Goal: Task Accomplishment & Management: Use online tool/utility

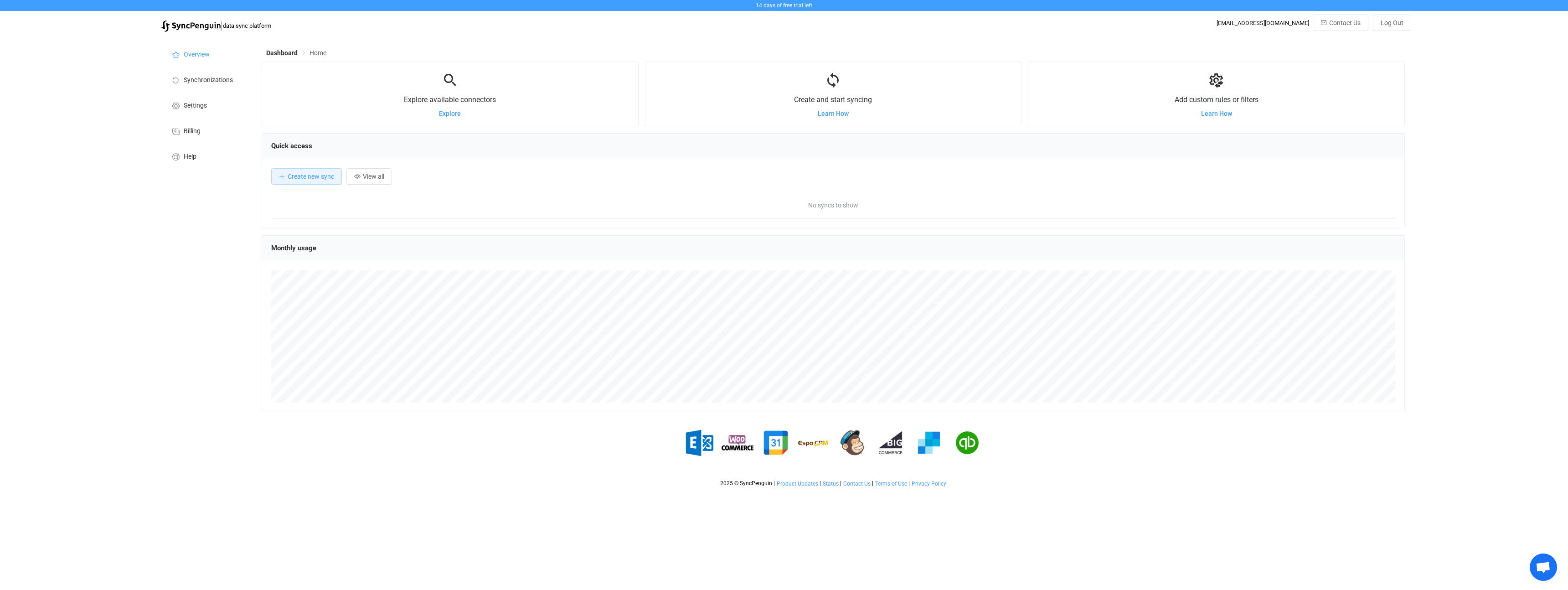
scroll to position [177, 1143]
click at [451, 113] on span "Explore" at bounding box center [450, 113] width 22 height 7
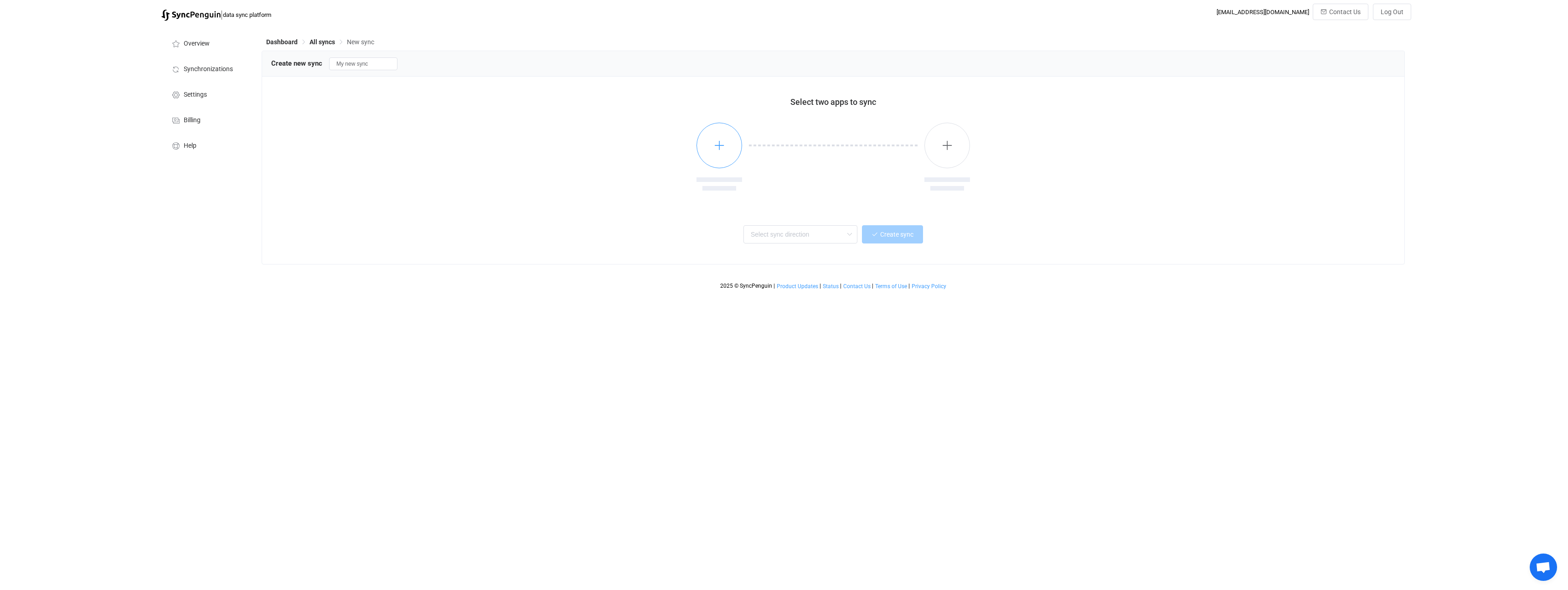
click at [717, 140] on icon "button" at bounding box center [720, 144] width 11 height 11
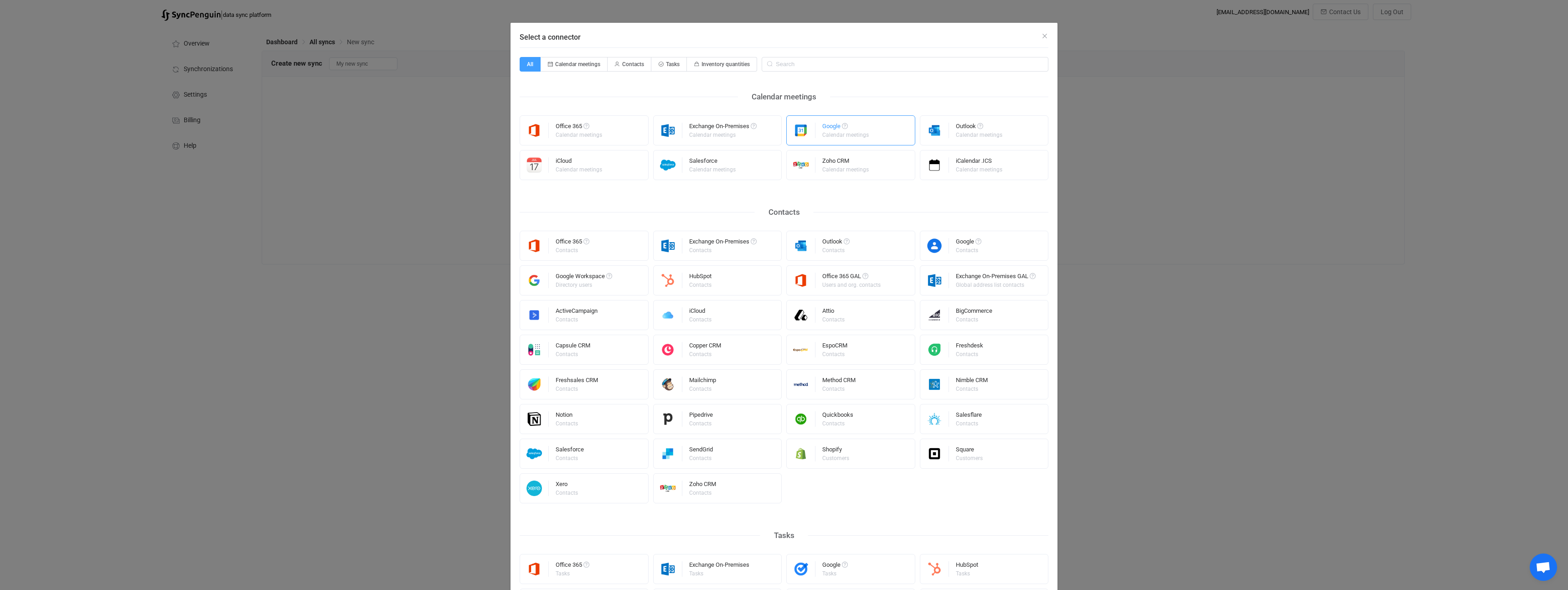
click at [835, 136] on div "Calendar meetings" at bounding box center [845, 135] width 46 height 5
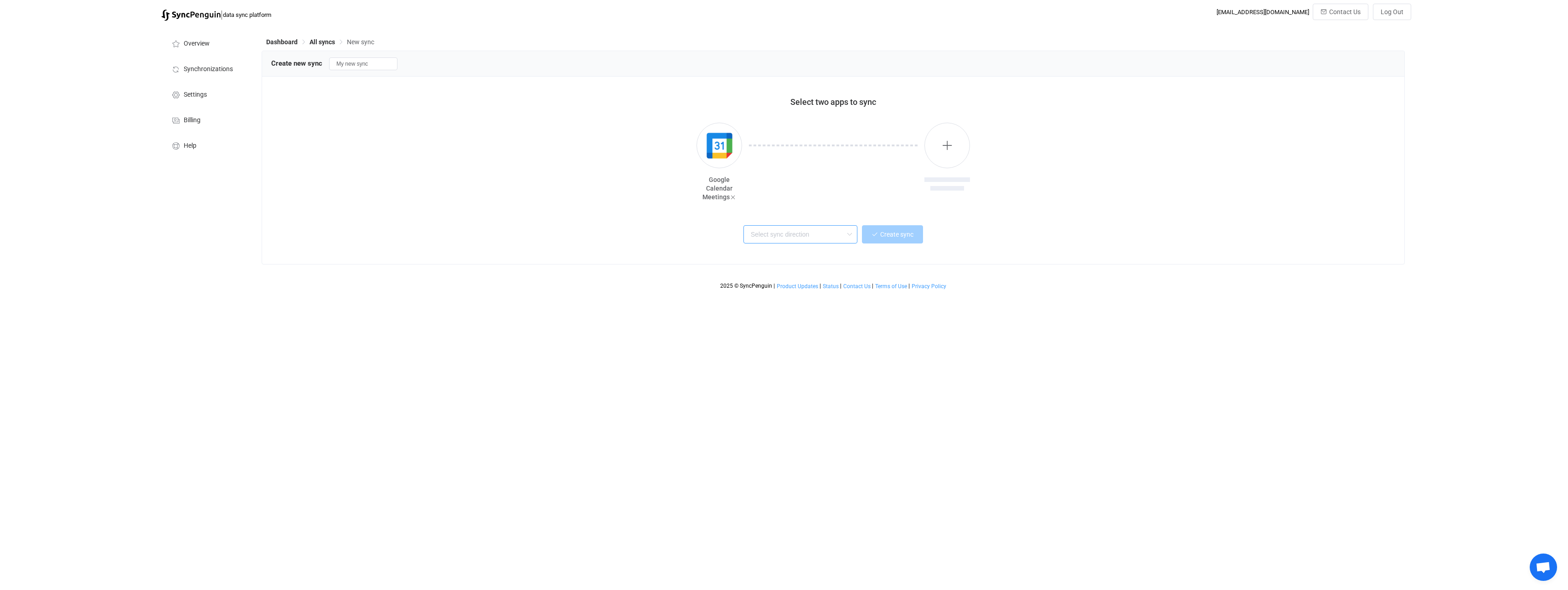
click at [835, 236] on input "text" at bounding box center [801, 234] width 114 height 18
click at [872, 204] on div at bounding box center [834, 164] width 183 height 82
click at [951, 157] on button "button" at bounding box center [948, 145] width 45 height 45
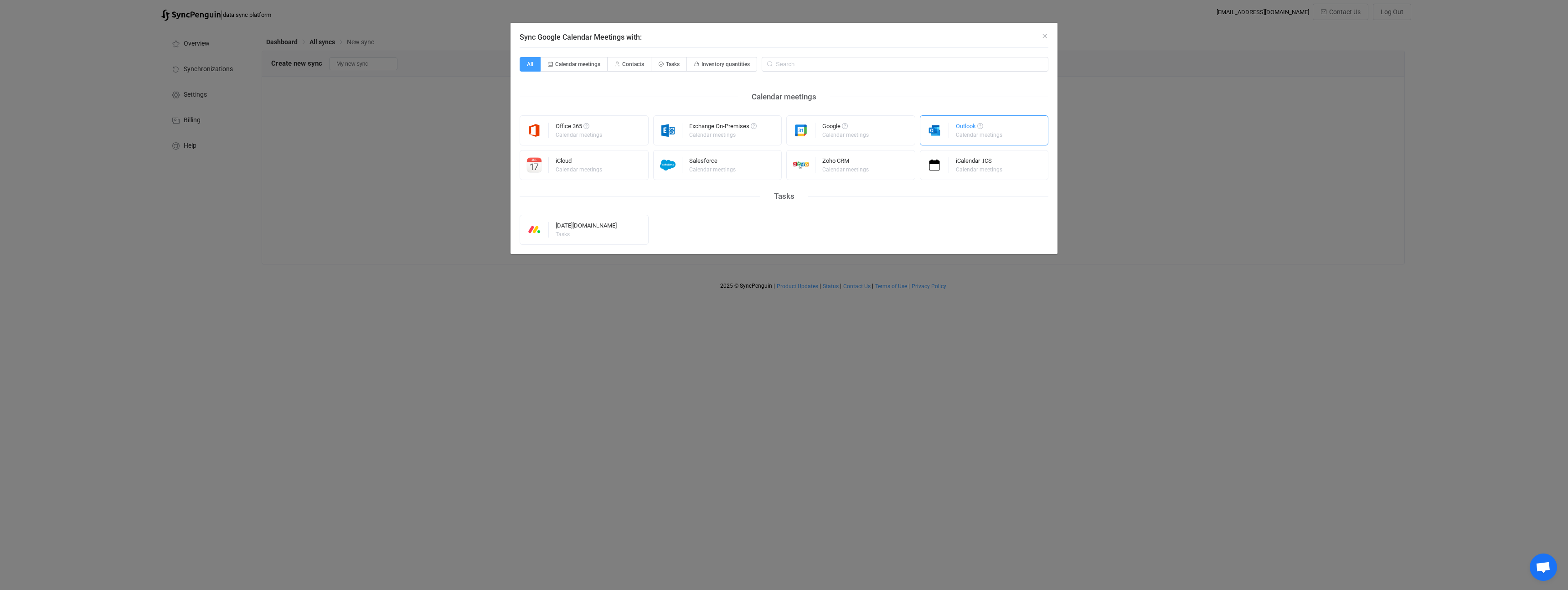
click at [959, 138] on div "Outlook Calendar meetings" at bounding box center [980, 130] width 48 height 23
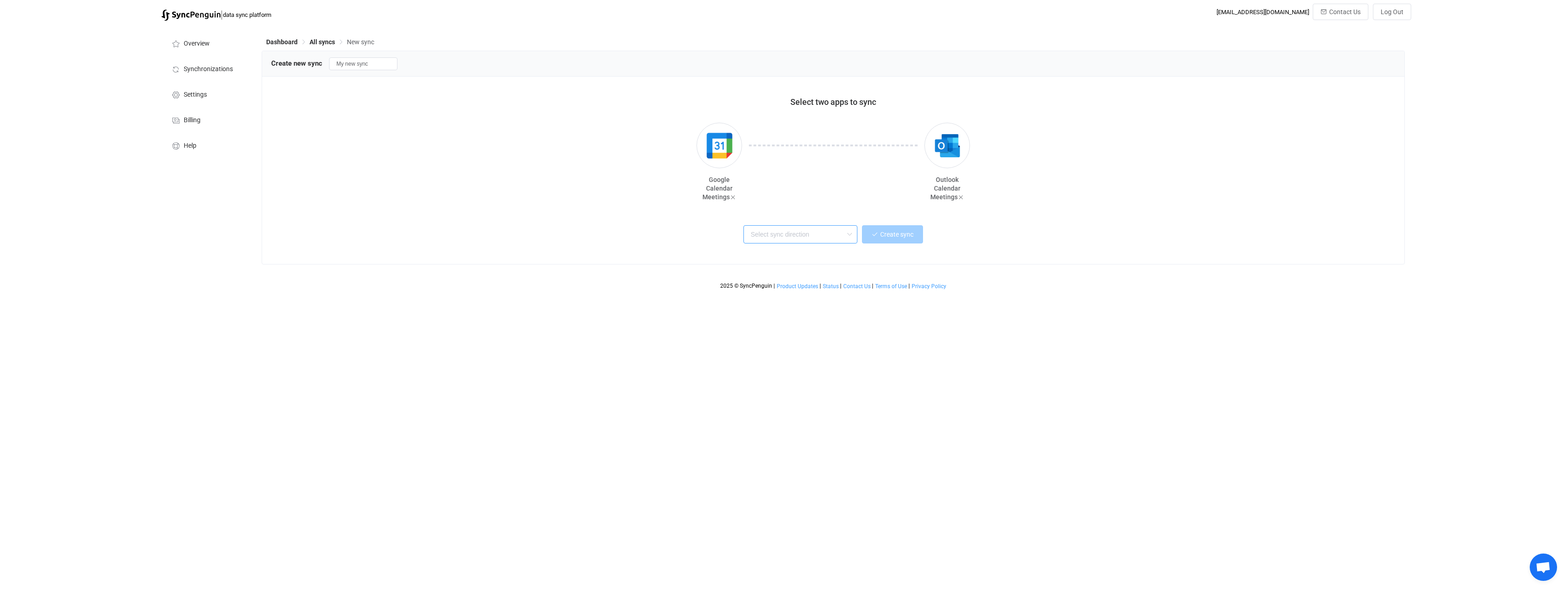
click at [767, 238] on input "text" at bounding box center [801, 234] width 114 height 18
click at [807, 269] on span "One or multiple two-way syncs" at bounding box center [793, 268] width 79 height 10
type input "Two-way"
click at [697, 240] on div "Two-way Create sync" at bounding box center [834, 233] width 1102 height 21
click at [833, 255] on span "Use domain-wide access?" at bounding box center [834, 253] width 75 height 7
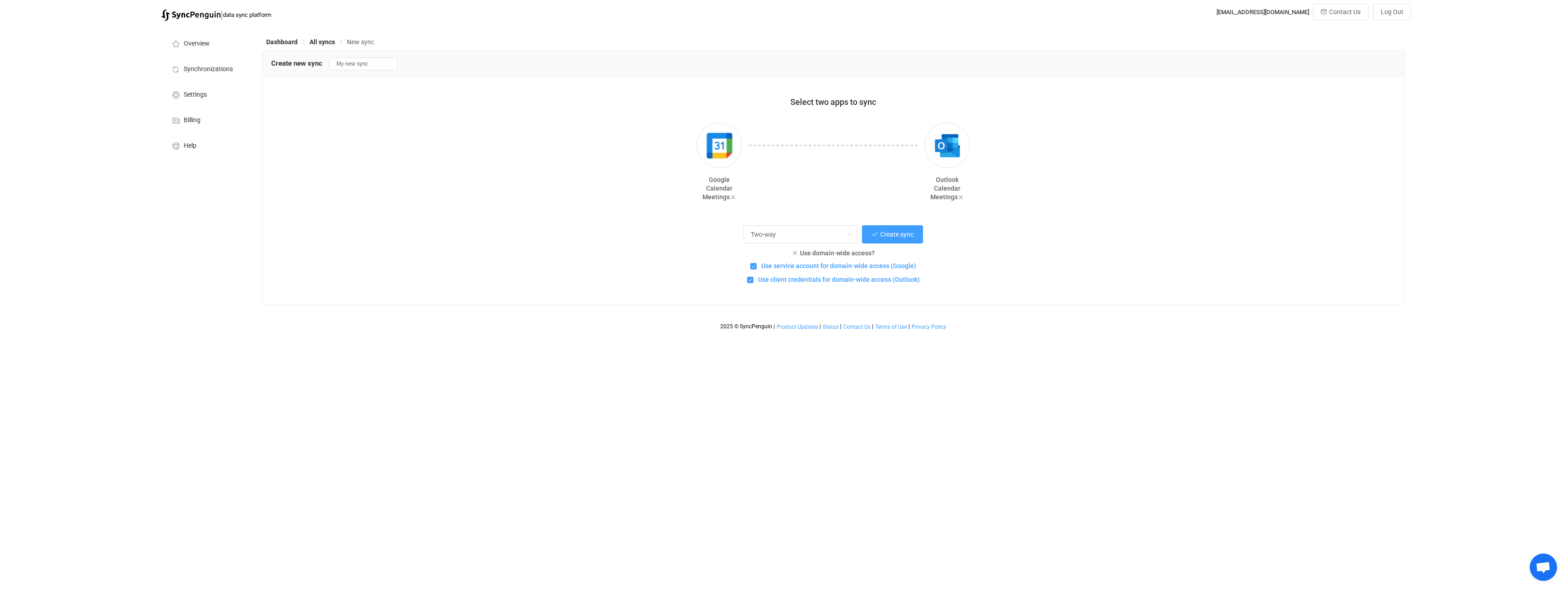
click at [882, 265] on span "Use service account for domain-wide access (Google)" at bounding box center [836, 266] width 159 height 9
click at [757, 263] on input "Use service account for domain-wide access (Google)" at bounding box center [757, 263] width 0 height 0
click at [882, 265] on span "Use service account for domain-wide access (Google)" at bounding box center [836, 266] width 159 height 9
click at [757, 263] on input "Use service account for domain-wide access (Google)" at bounding box center [757, 263] width 0 height 0
click at [901, 239] on button "Create sync" at bounding box center [893, 234] width 61 height 18
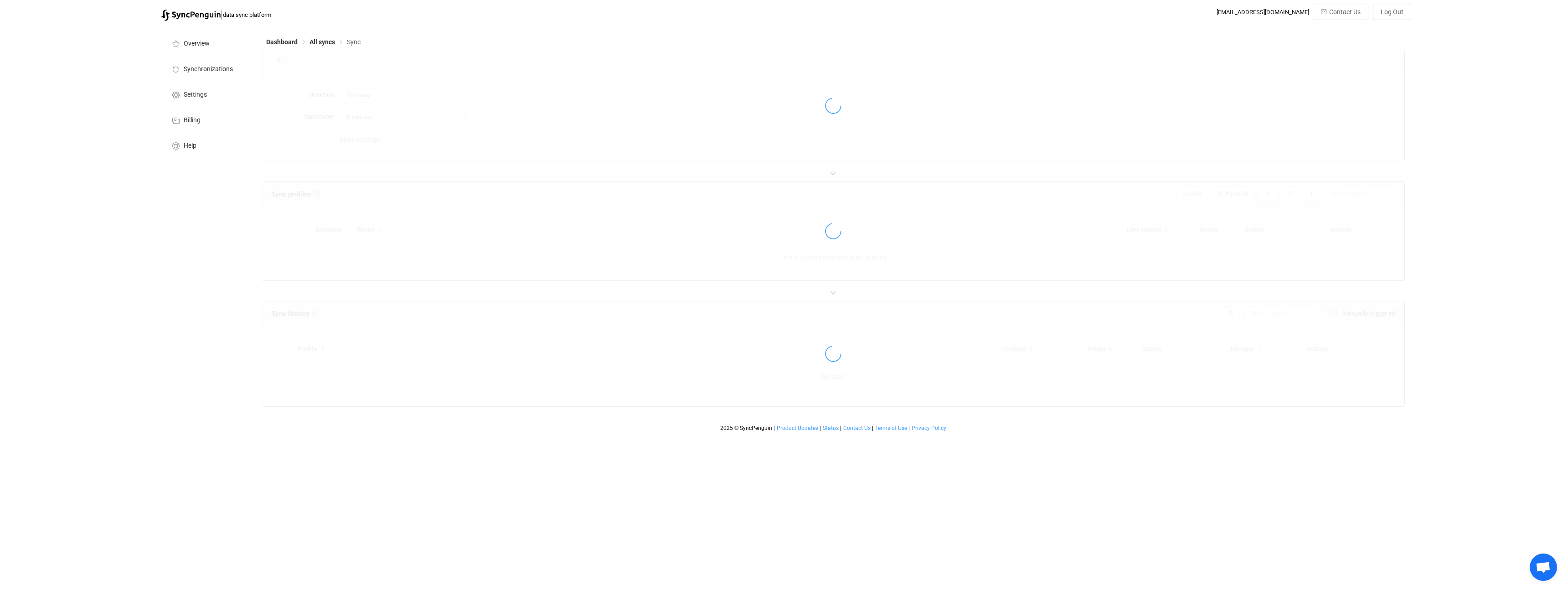
type input "10 minutes"
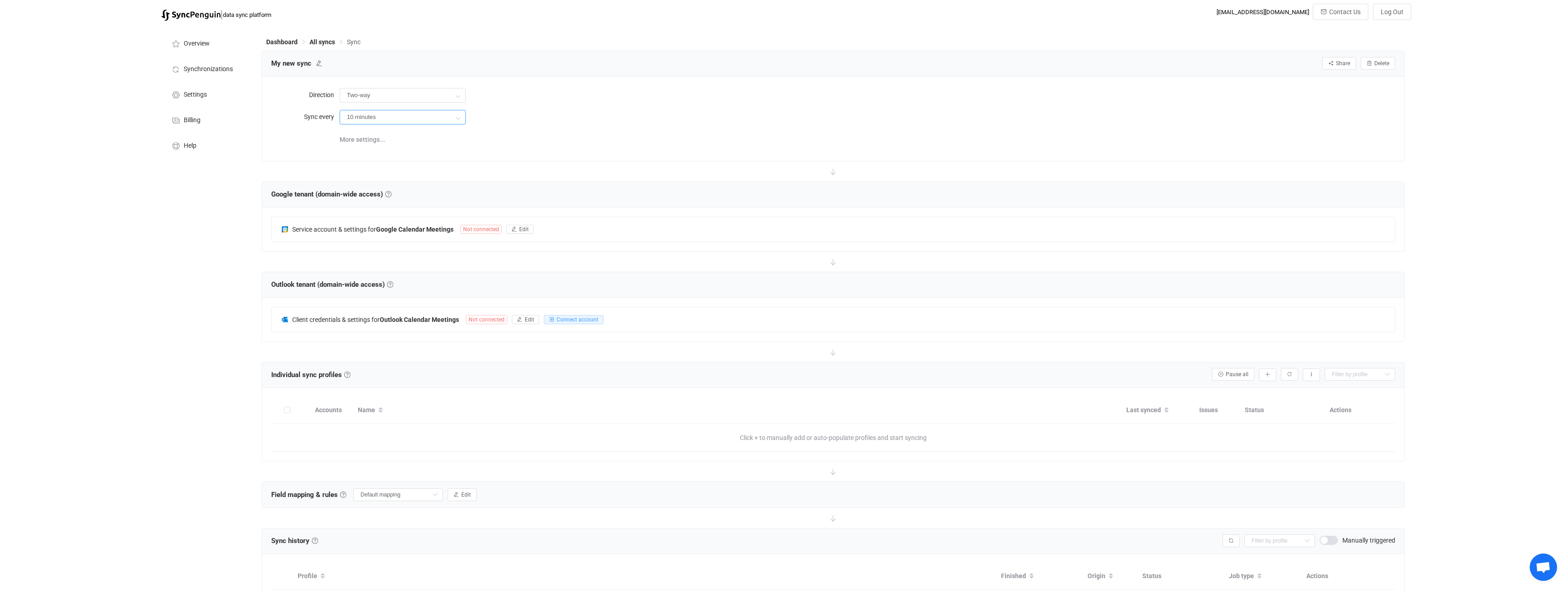
click at [384, 124] on input "10 minutes" at bounding box center [402, 117] width 126 height 15
click at [217, 232] on div "Overview Synchronizations Settings Billing Help" at bounding box center [206, 344] width 100 height 638
click at [388, 242] on div "Service account & settings for Google Calendar Meetings Not connected Edit Conn…" at bounding box center [833, 229] width 1142 height 44
click at [410, 228] on b "Google Calendar Meetings" at bounding box center [414, 229] width 77 height 7
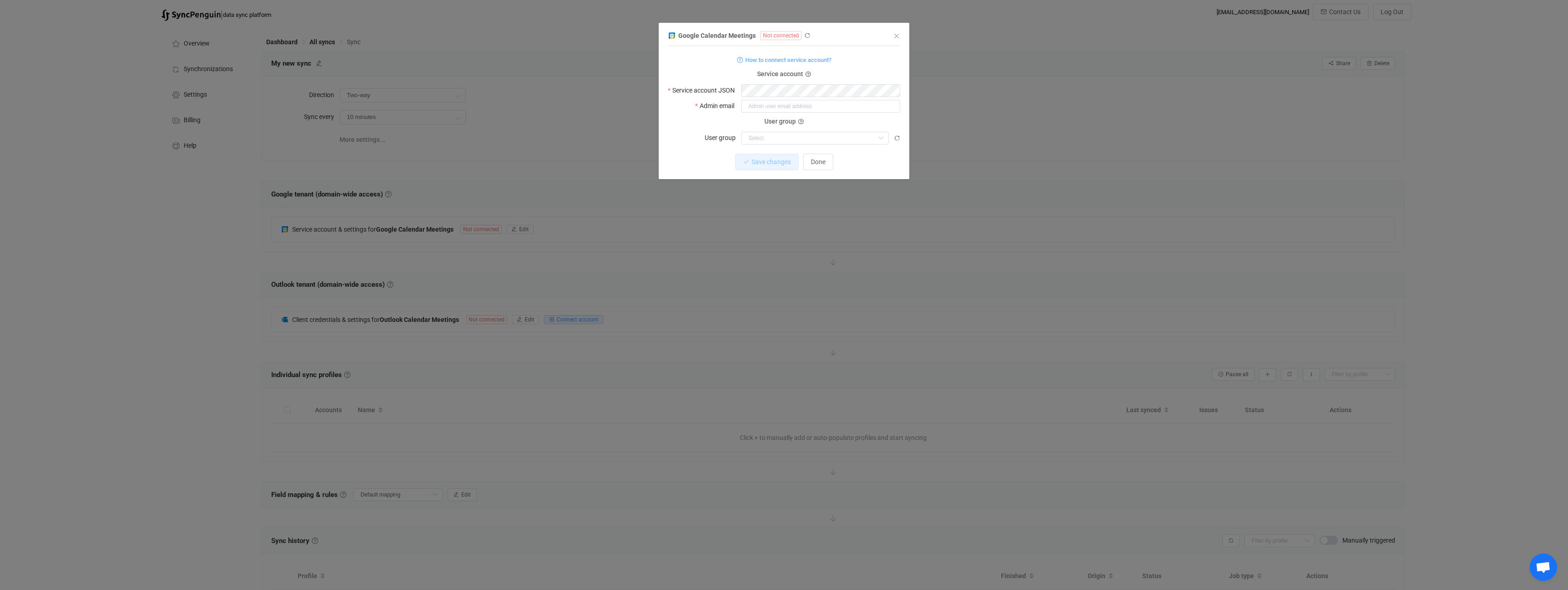
click at [730, 74] on div "Service account" at bounding box center [784, 74] width 232 height 1
click at [766, 63] on span "How to connect service account?" at bounding box center [788, 60] width 86 height 10
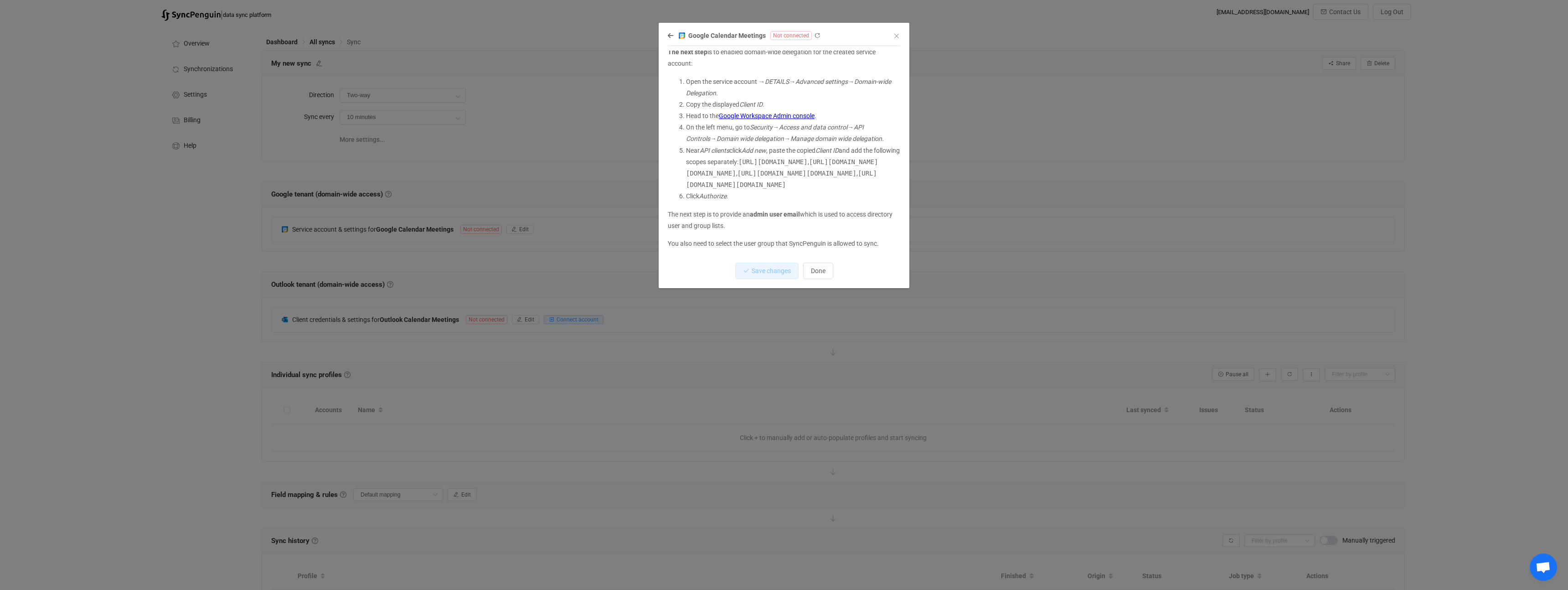
scroll to position [290, 0]
click at [670, 36] on icon "dialog" at bounding box center [671, 35] width 5 height 6
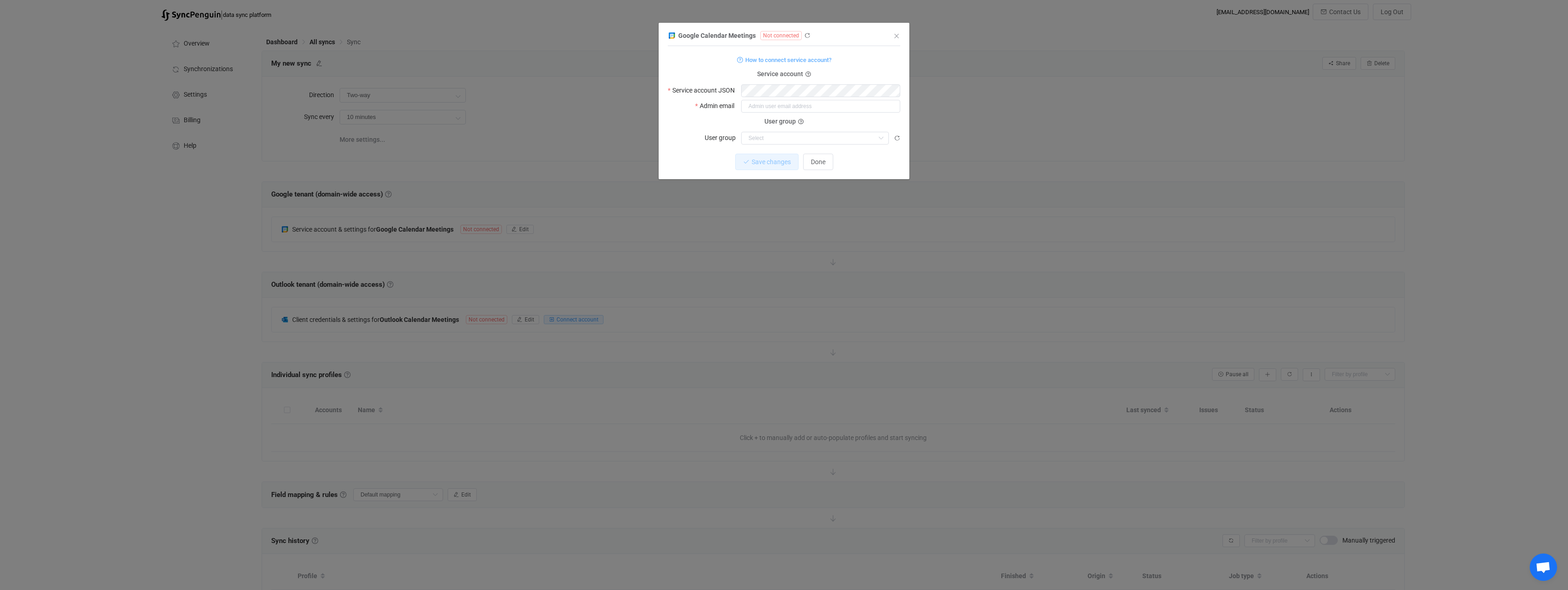
click at [895, 30] on div "Google Calendar Meetings Not connected 1 {} {} Standard output: Output saved to…" at bounding box center [784, 104] width 232 height 150
click at [895, 33] on icon "Close" at bounding box center [896, 36] width 7 height 7
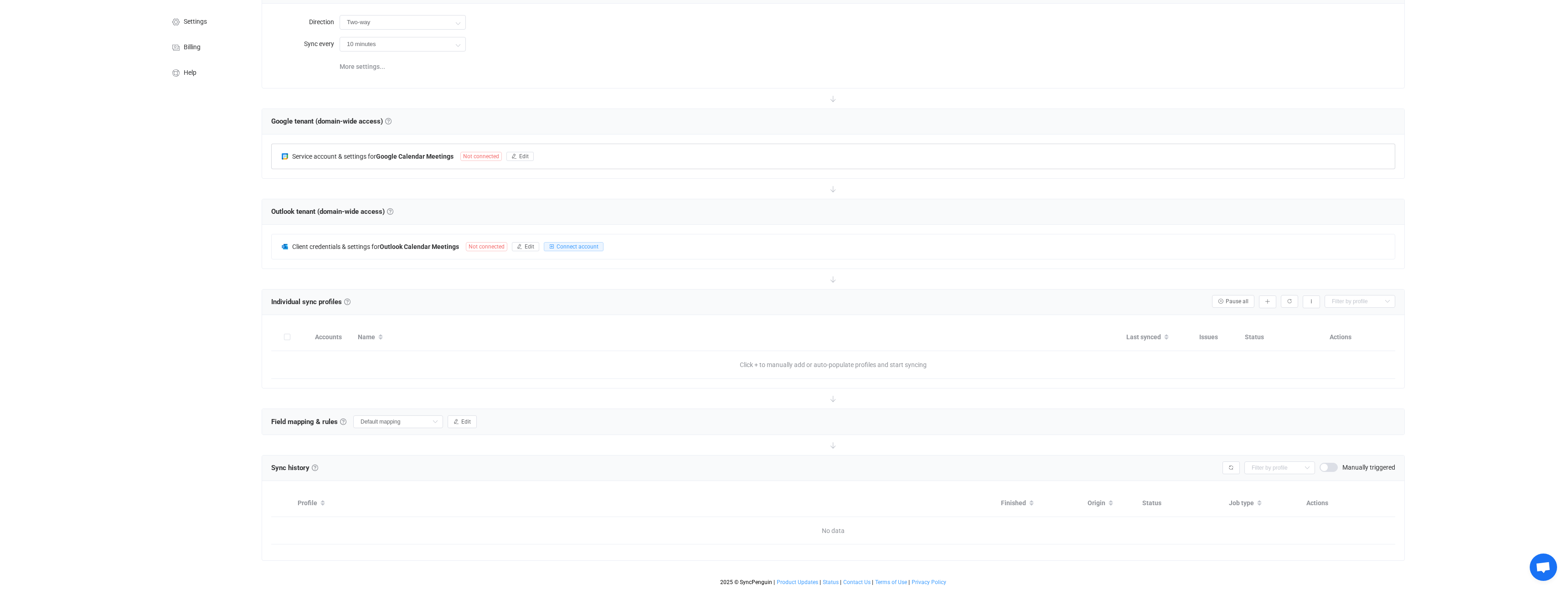
scroll to position [0, 0]
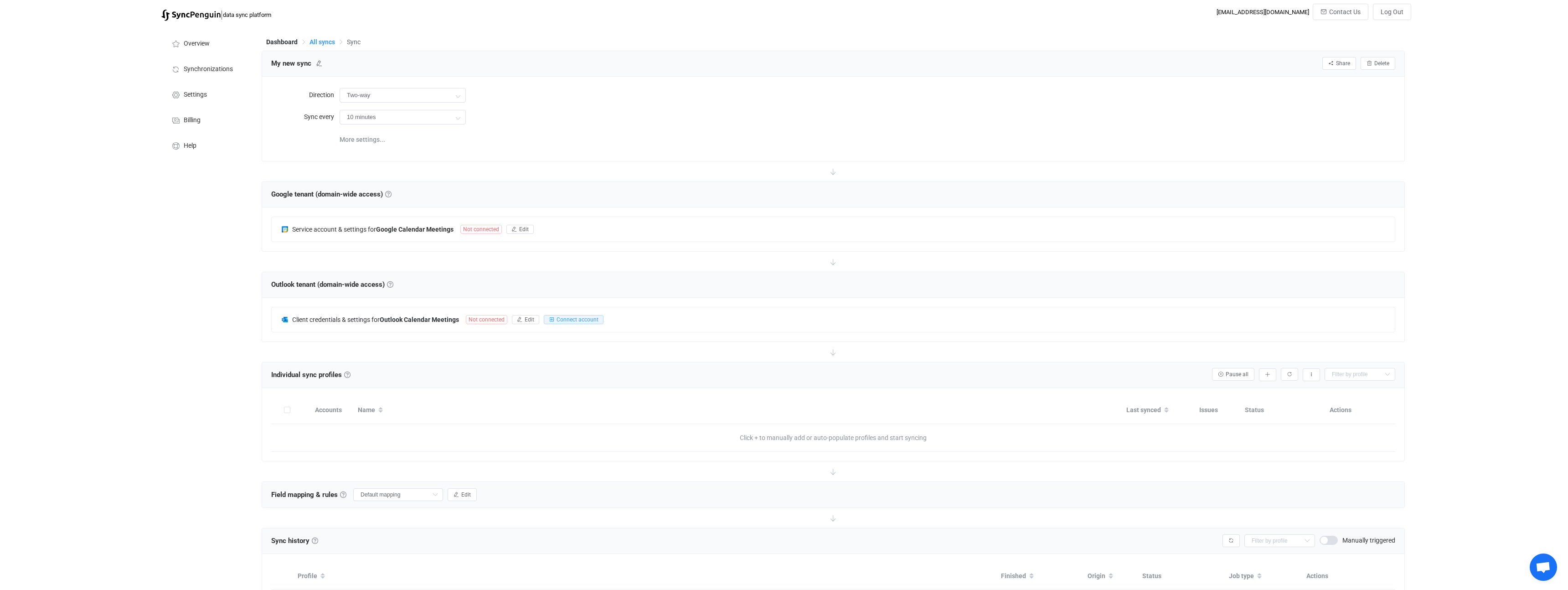
click at [325, 42] on span "All syncs" at bounding box center [322, 42] width 25 height 7
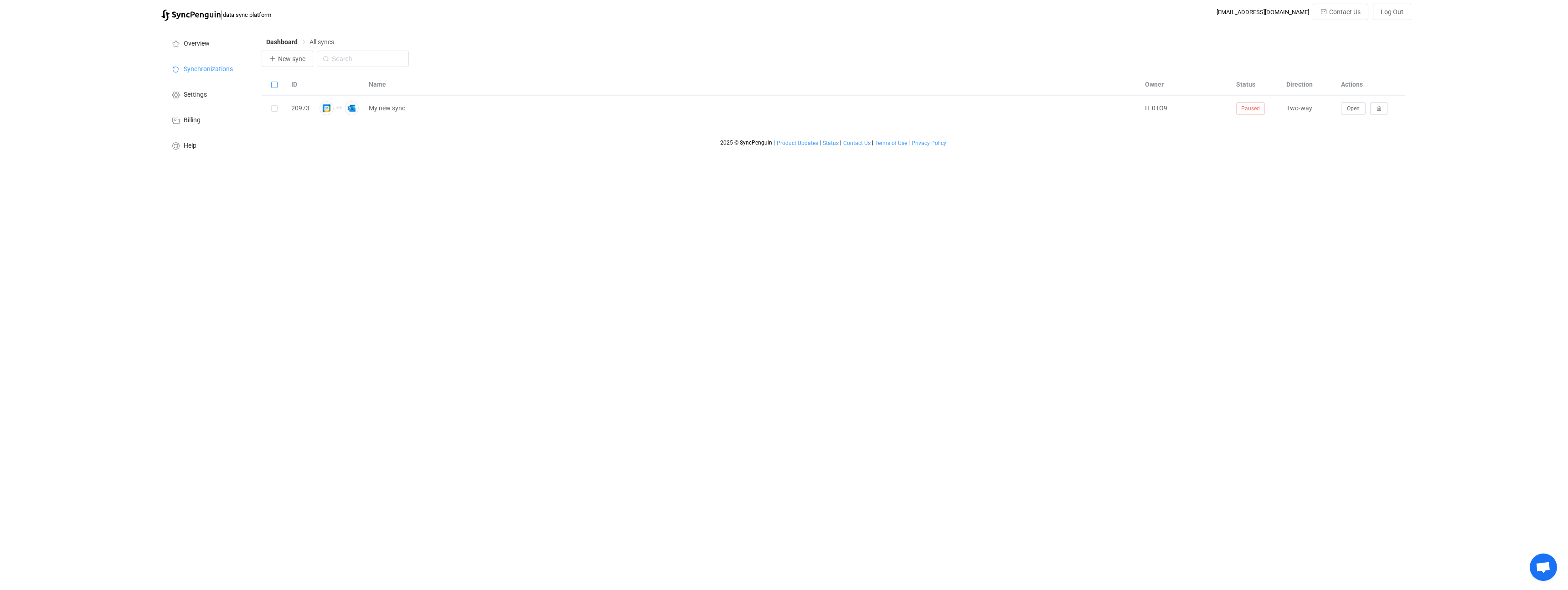
click at [272, 88] on span at bounding box center [274, 85] width 6 height 7
click at [278, 82] on input "checkbox" at bounding box center [278, 82] width 0 height 0
click at [354, 57] on span "Delete (1)" at bounding box center [347, 58] width 27 height 7
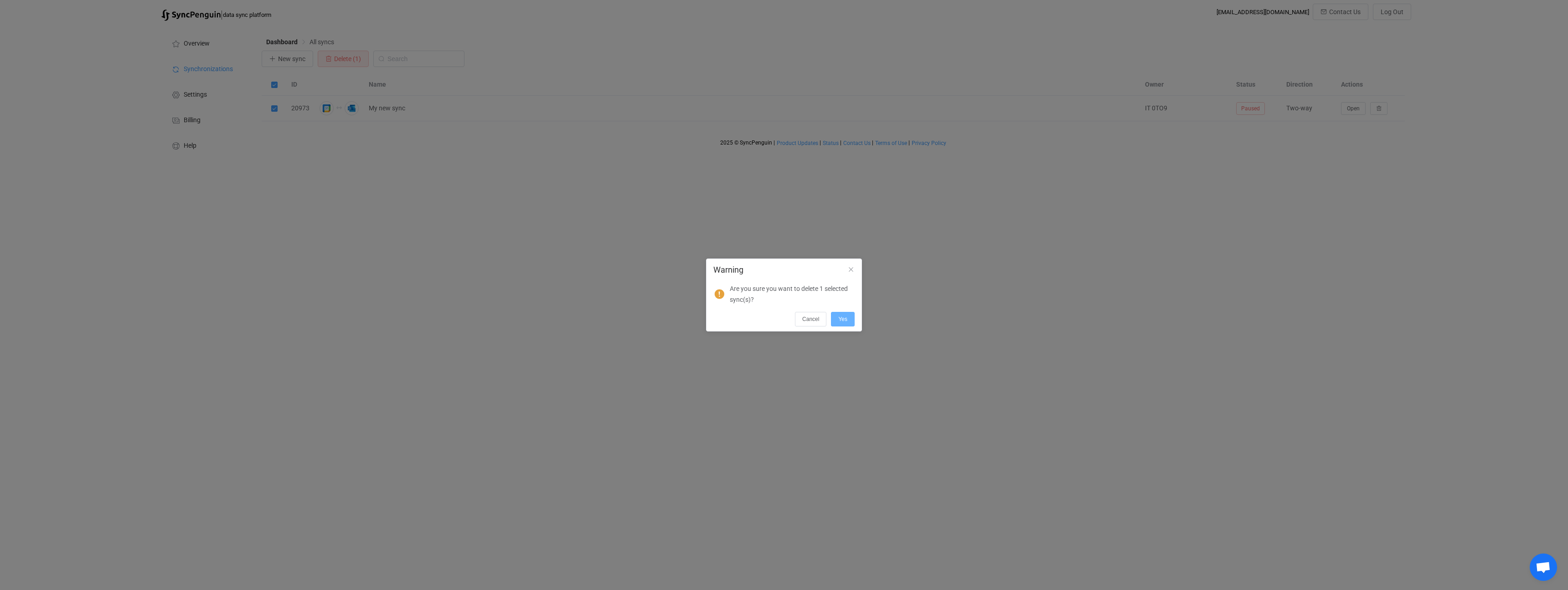
click at [847, 316] on span "Yes" at bounding box center [843, 318] width 9 height 6
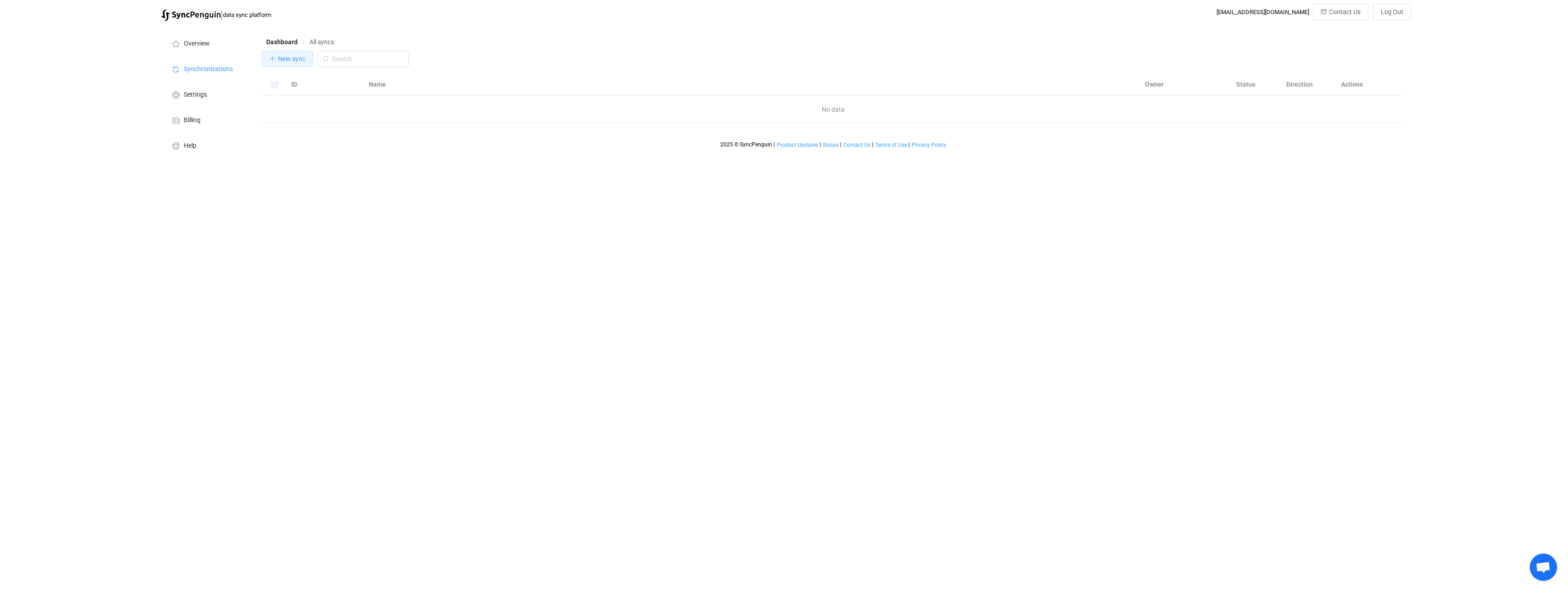
click at [282, 58] on span "New sync" at bounding box center [291, 58] width 27 height 7
click at [708, 134] on button "button" at bounding box center [720, 145] width 45 height 45
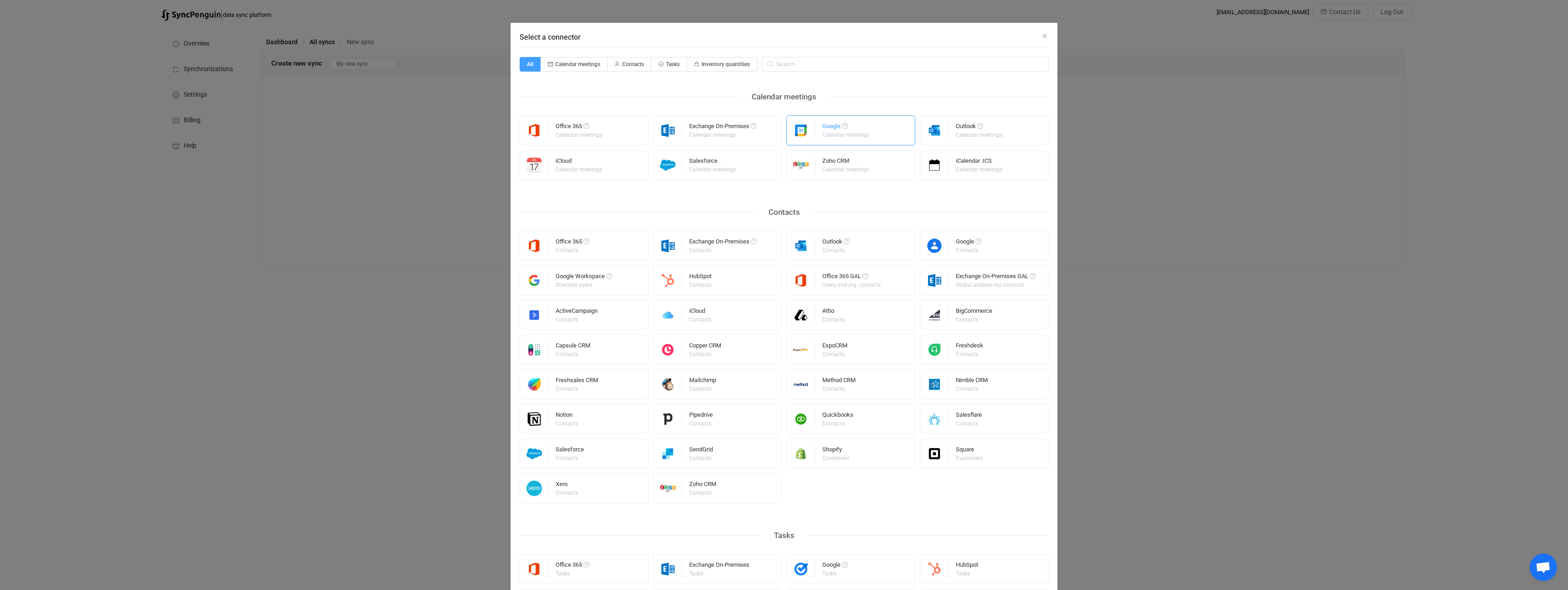
click at [827, 131] on div "Google" at bounding box center [846, 127] width 48 height 9
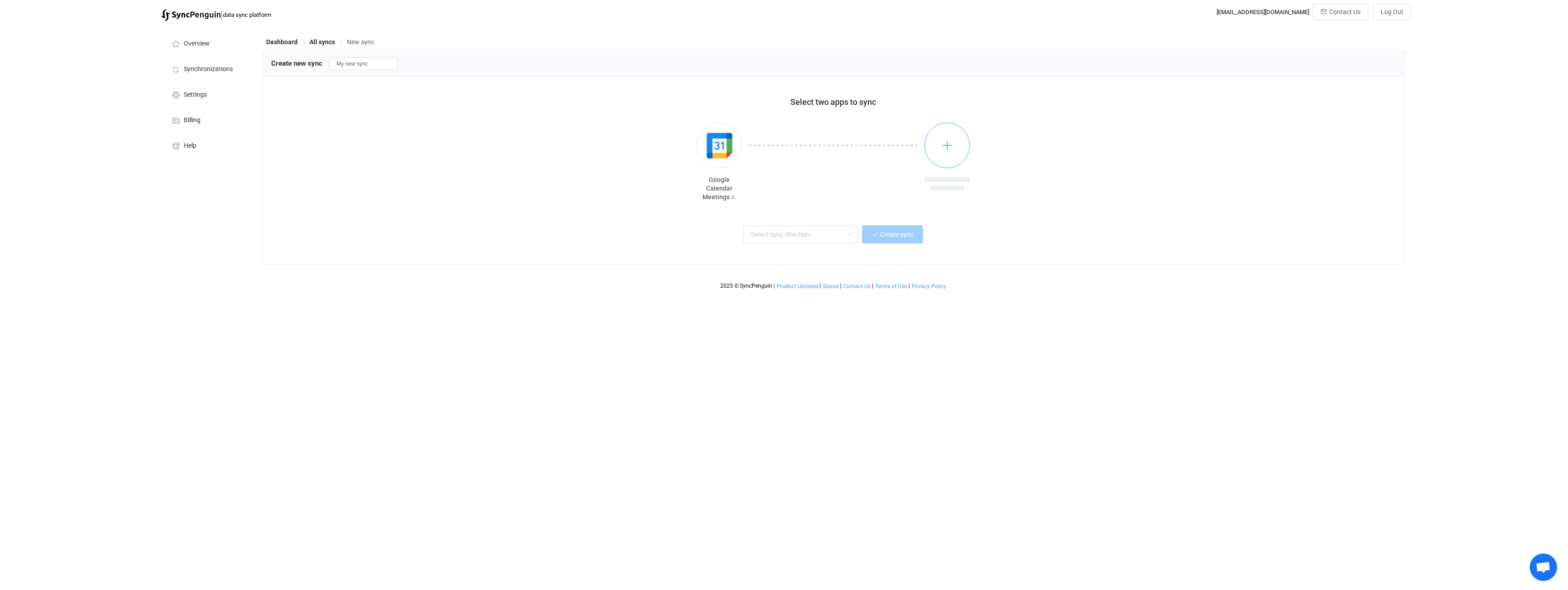
click at [955, 148] on button "button" at bounding box center [948, 145] width 45 height 45
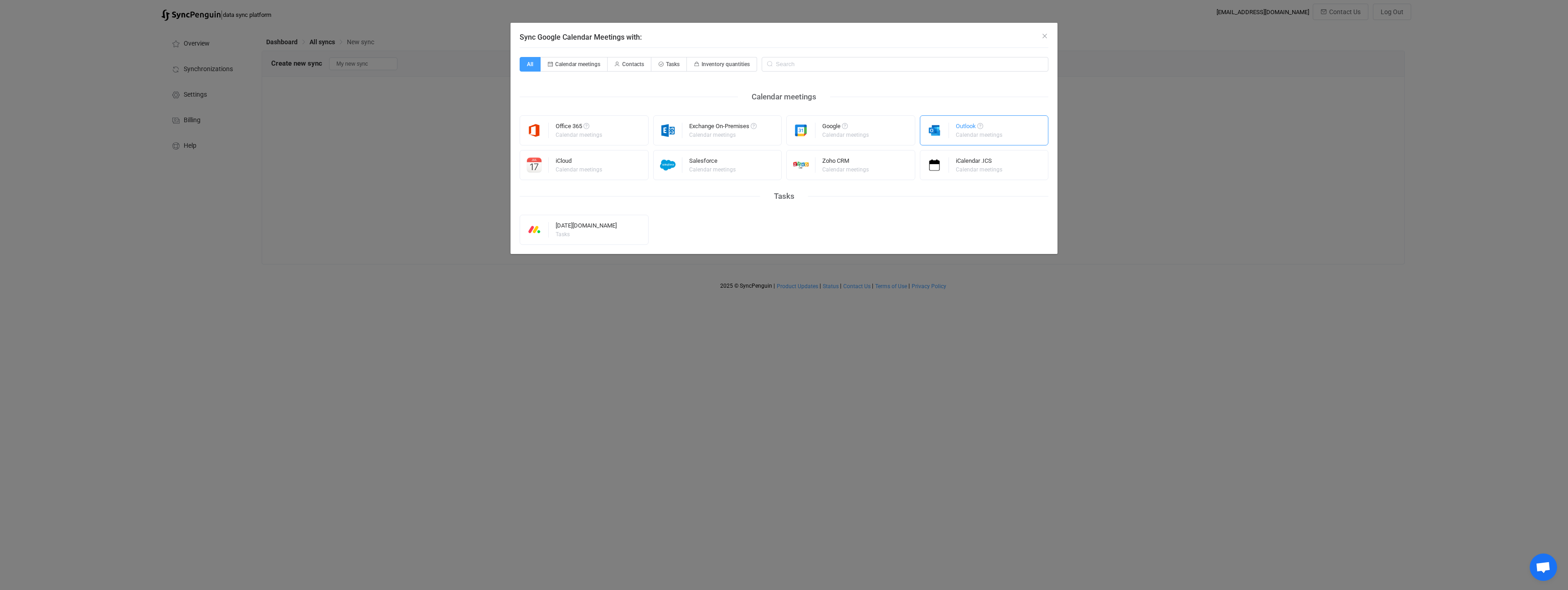
click at [962, 142] on div "Outlook Calendar meetings" at bounding box center [980, 130] width 48 height 23
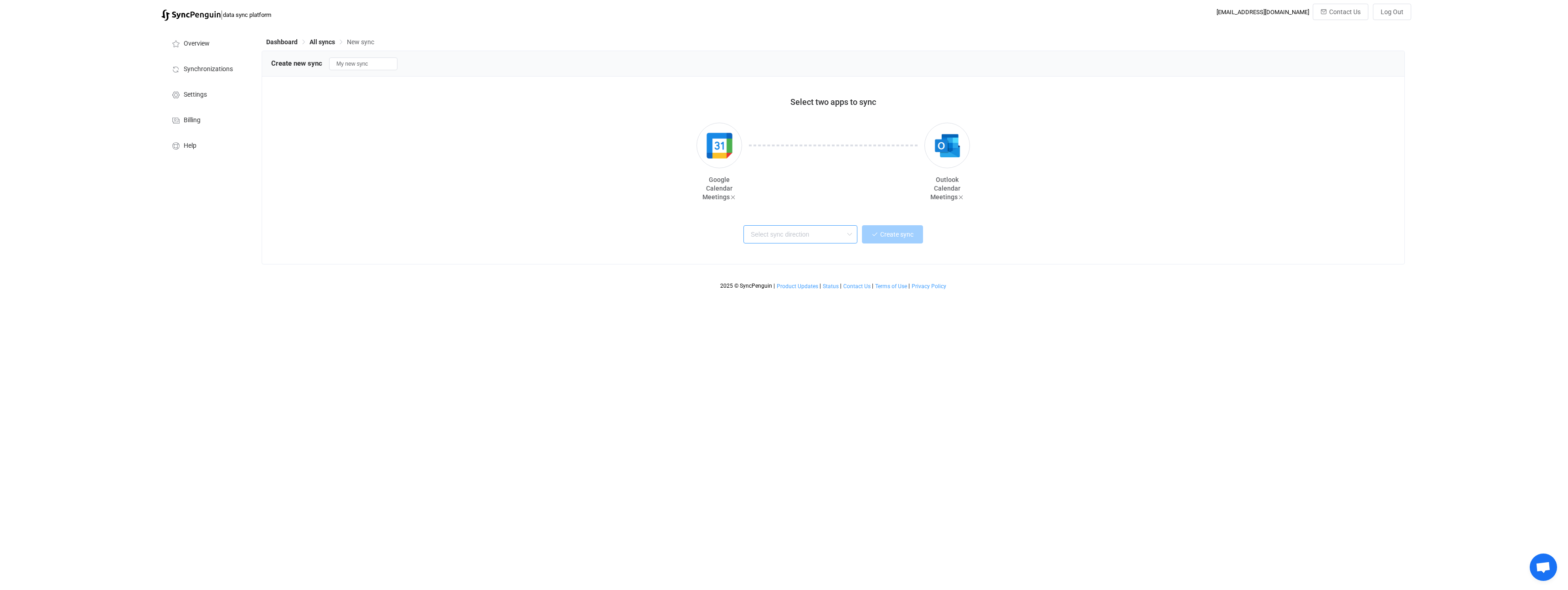
click at [806, 238] on input "text" at bounding box center [801, 234] width 114 height 18
click at [793, 253] on div "Two-way" at bounding box center [813, 258] width 118 height 12
type input "Two-way"
click at [893, 242] on button "Create sync" at bounding box center [893, 234] width 61 height 18
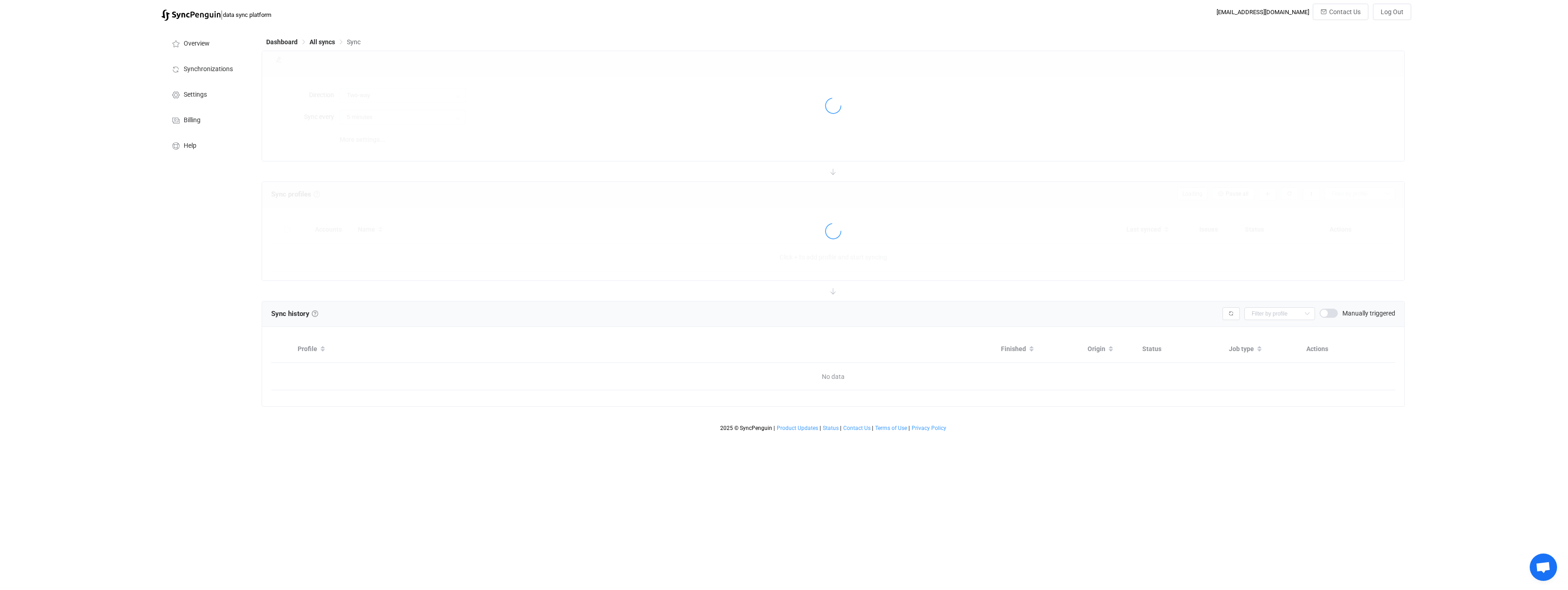
type input "10 minutes"
